Goal: Entertainment & Leisure: Consume media (video, audio)

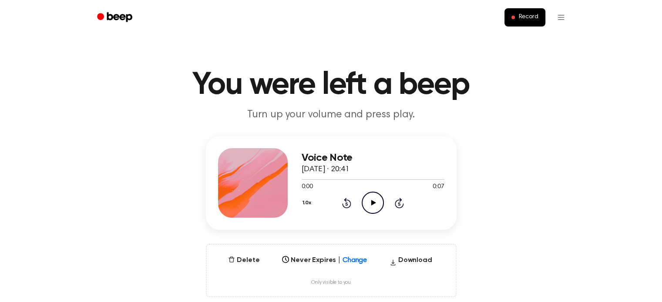
click at [381, 207] on icon "Play Audio" at bounding box center [373, 203] width 22 height 22
click at [382, 207] on circle at bounding box center [372, 202] width 21 height 21
